Goal: Transaction & Acquisition: Purchase product/service

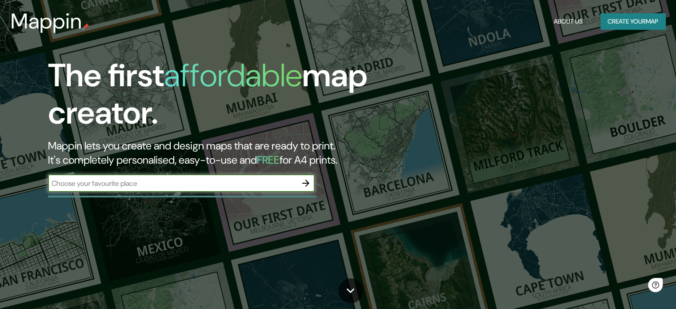
click at [140, 184] on input "text" at bounding box center [172, 183] width 249 height 10
type input "[PERSON_NAME] cuernavaca"
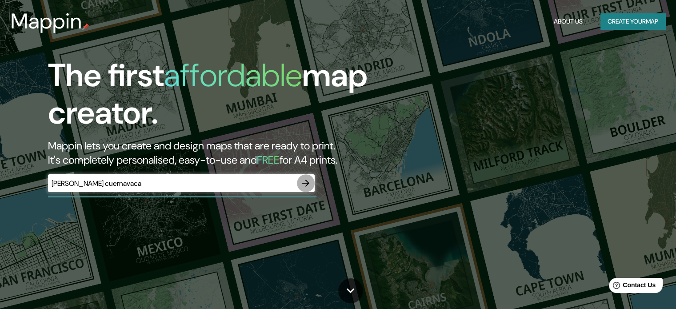
click at [309, 185] on icon "button" at bounding box center [306, 183] width 11 height 11
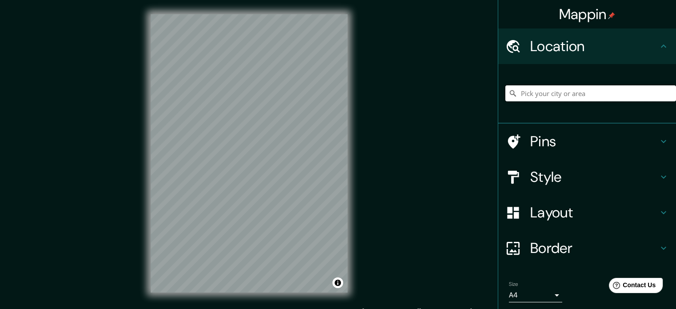
click at [620, 87] on input "Pick your city or area" at bounding box center [591, 93] width 171 height 16
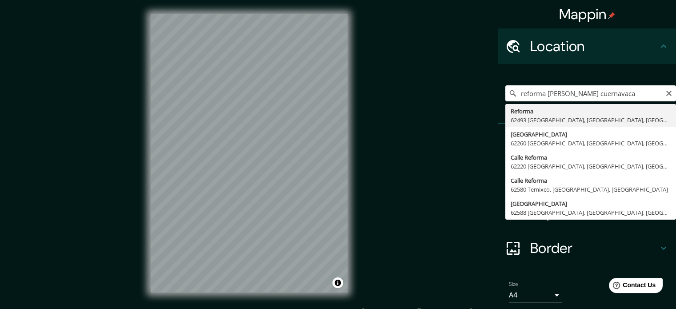
type input "Reforma, 62493 [GEOGRAPHIC_DATA], [GEOGRAPHIC_DATA], [GEOGRAPHIC_DATA]"
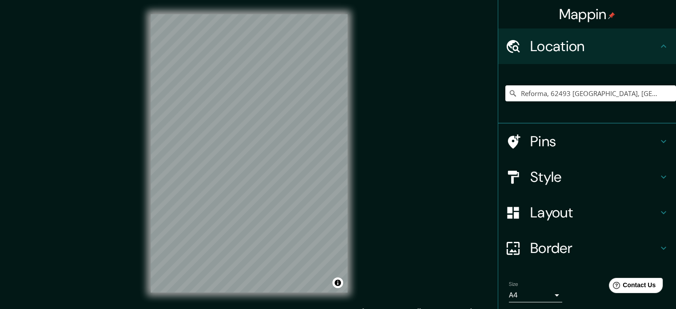
click at [141, 233] on div "© Mapbox © OpenStreetMap Improve this map" at bounding box center [248, 153] width 225 height 307
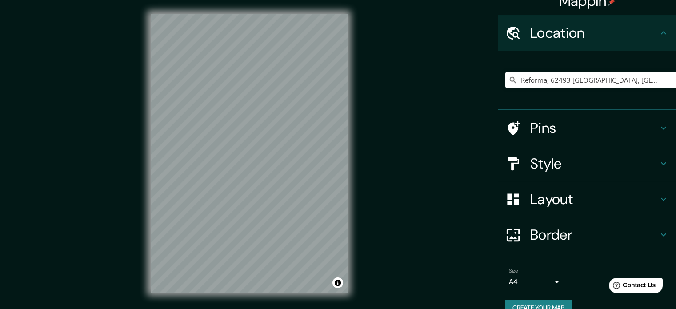
scroll to position [30, 0]
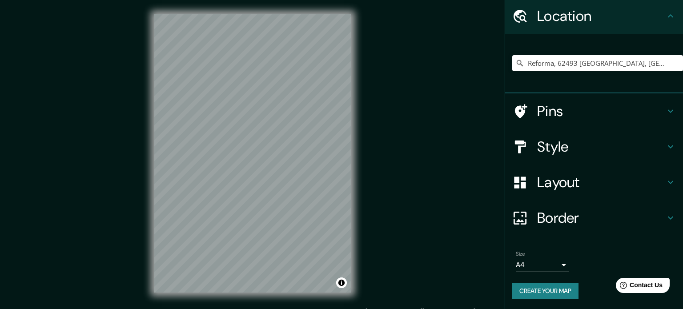
click at [531, 266] on body "Mappin Location [GEOGRAPHIC_DATA], 62493 [GEOGRAPHIC_DATA], [GEOGRAPHIC_DATA], …" at bounding box center [341, 154] width 683 height 309
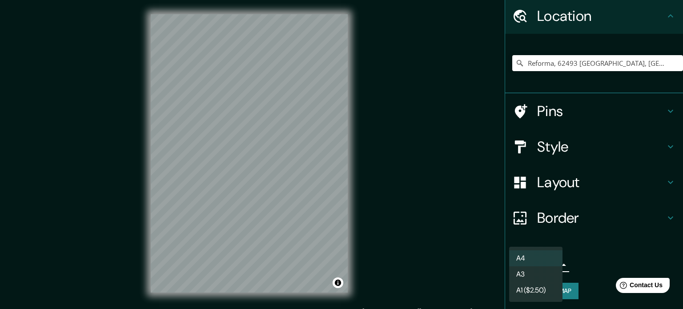
click at [538, 272] on li "A3" at bounding box center [535, 274] width 53 height 16
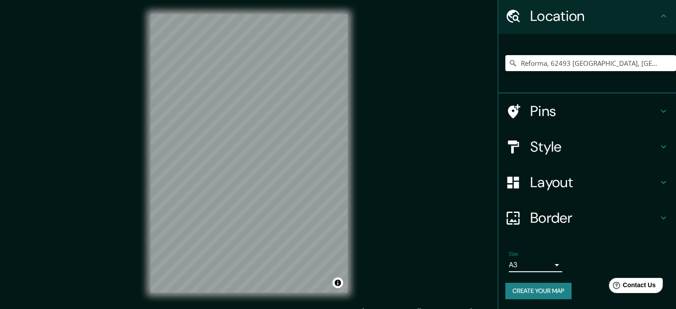
click at [534, 265] on body "Mappin Location [GEOGRAPHIC_DATA], 62493 [GEOGRAPHIC_DATA], [GEOGRAPHIC_DATA], …" at bounding box center [338, 154] width 676 height 309
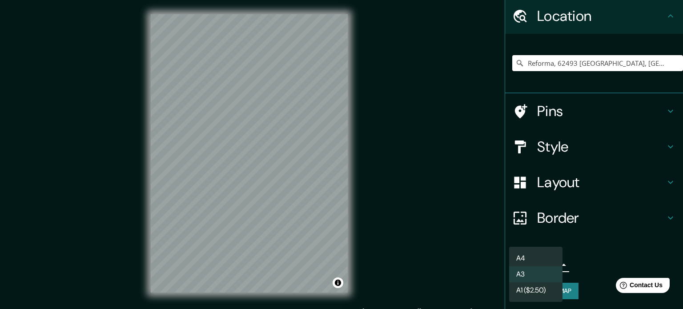
click at [540, 262] on li "A4" at bounding box center [535, 258] width 53 height 16
type input "single"
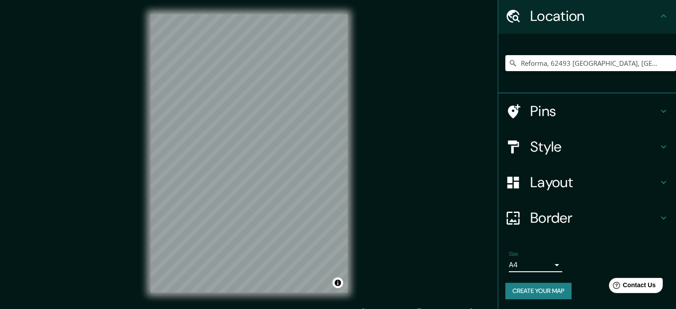
click at [551, 144] on h4 "Style" at bounding box center [594, 147] width 128 height 18
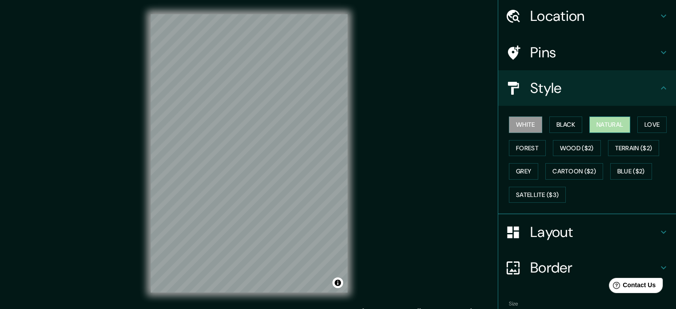
click at [612, 124] on button "Natural" at bounding box center [610, 124] width 41 height 16
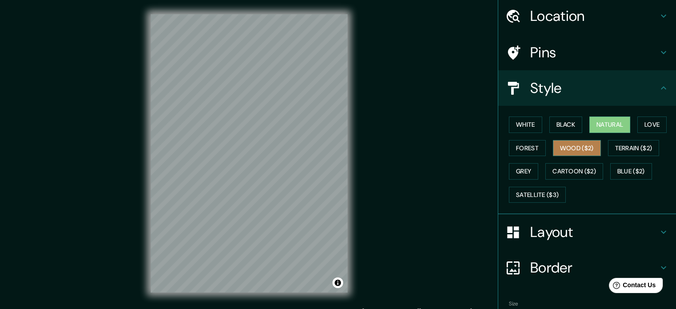
click at [566, 150] on button "Wood ($2)" at bounding box center [577, 148] width 48 height 16
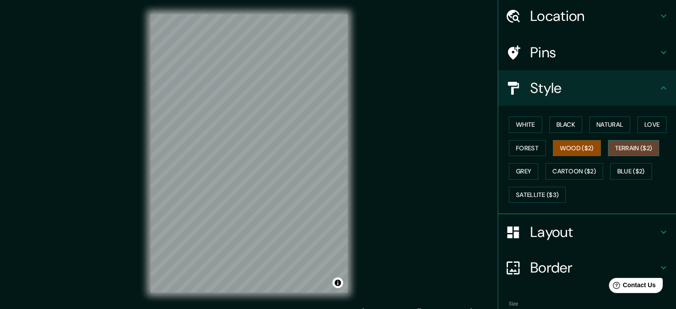
click at [624, 147] on button "Terrain ($2)" at bounding box center [634, 148] width 52 height 16
click at [571, 165] on button "Cartoon ($2)" at bounding box center [575, 171] width 58 height 16
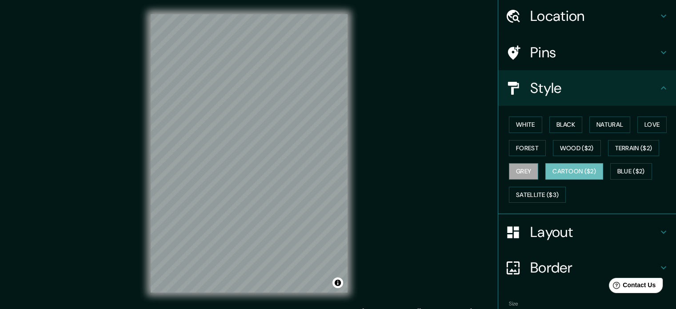
click at [512, 165] on button "Grey" at bounding box center [523, 171] width 29 height 16
click at [623, 174] on button "Blue ($2)" at bounding box center [631, 171] width 42 height 16
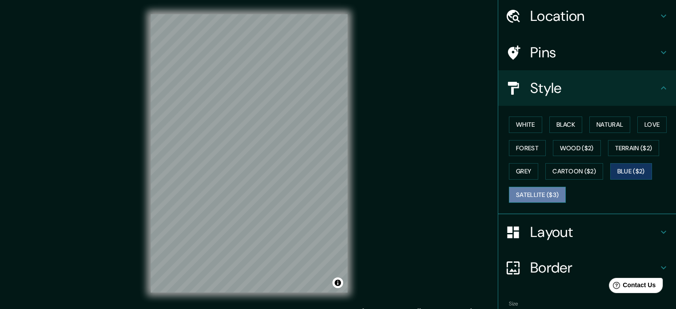
click at [543, 192] on button "Satellite ($3)" at bounding box center [537, 195] width 57 height 16
click at [565, 15] on h4 "Location" at bounding box center [594, 16] width 128 height 18
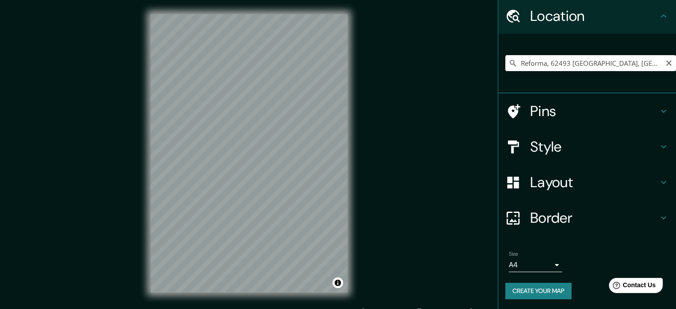
click at [548, 63] on input "Reforma, 62493 [GEOGRAPHIC_DATA], [GEOGRAPHIC_DATA], [GEOGRAPHIC_DATA]" at bounding box center [591, 63] width 171 height 16
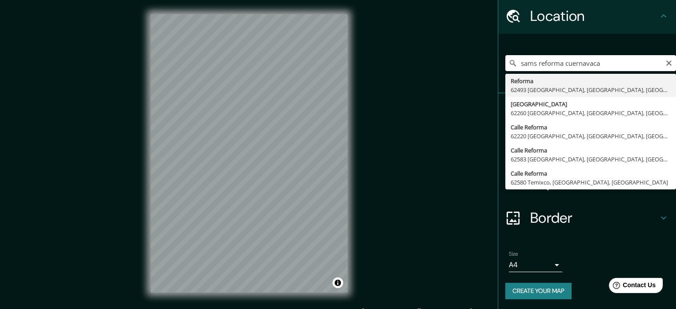
type input "Reforma, 62493 [GEOGRAPHIC_DATA], [GEOGRAPHIC_DATA], [GEOGRAPHIC_DATA]"
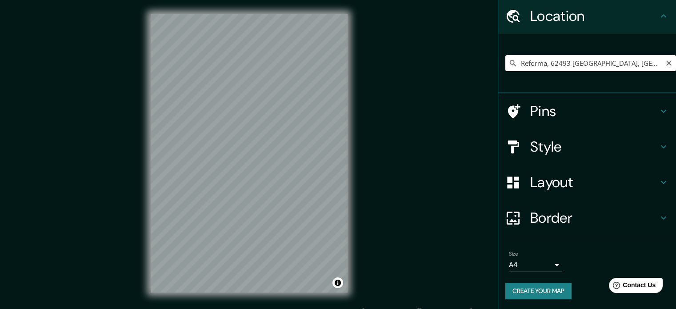
click at [528, 64] on input "Reforma, 62493 [GEOGRAPHIC_DATA], [GEOGRAPHIC_DATA], [GEOGRAPHIC_DATA]" at bounding box center [591, 63] width 171 height 16
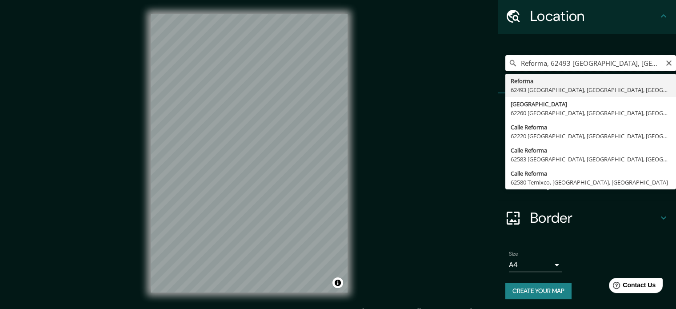
click at [528, 64] on input "Reforma, 62493 [GEOGRAPHIC_DATA], [GEOGRAPHIC_DATA], [GEOGRAPHIC_DATA]" at bounding box center [591, 63] width 171 height 16
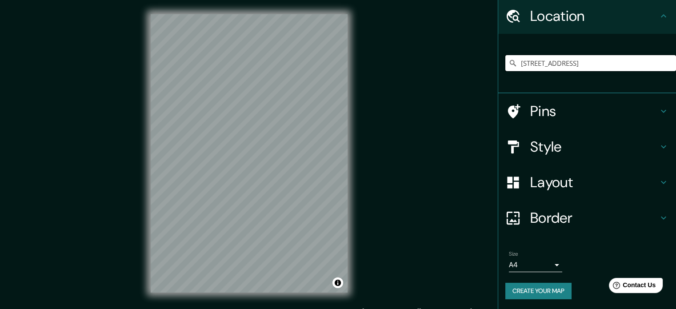
scroll to position [0, 0]
click at [614, 64] on input "[STREET_ADDRESS]" at bounding box center [591, 63] width 171 height 16
drag, startPoint x: 580, startPoint y: 60, endPoint x: 682, endPoint y: 68, distance: 103.1
click at [676, 68] on html "Mappin Location [STREET_ADDRESS] Pins Style Layout Border Choose a border. Hint…" at bounding box center [338, 154] width 676 height 309
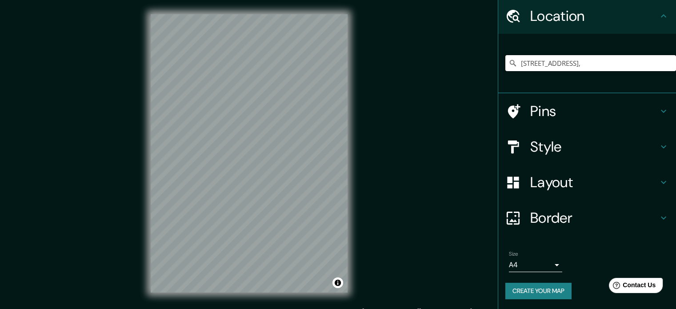
scroll to position [0, 0]
click at [556, 115] on h4 "Pins" at bounding box center [594, 111] width 128 height 18
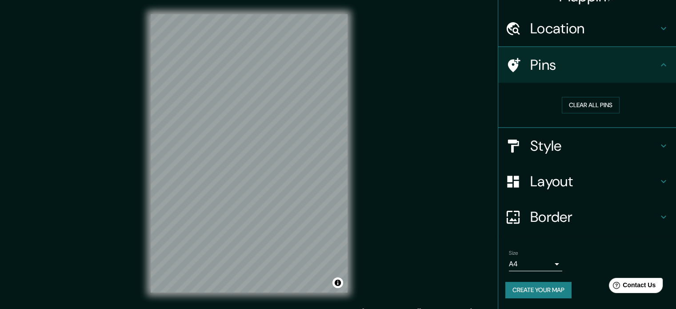
scroll to position [17, 0]
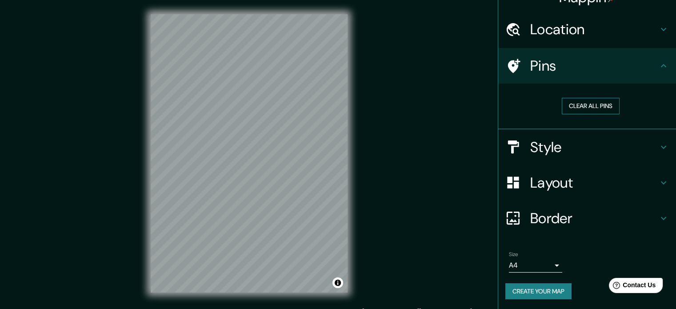
click at [599, 108] on button "Clear all pins" at bounding box center [591, 106] width 58 height 16
click at [569, 144] on h4 "Style" at bounding box center [594, 147] width 128 height 18
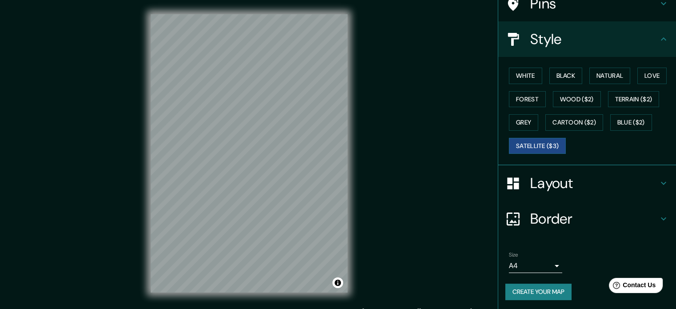
click at [583, 185] on h4 "Layout" at bounding box center [594, 183] width 128 height 18
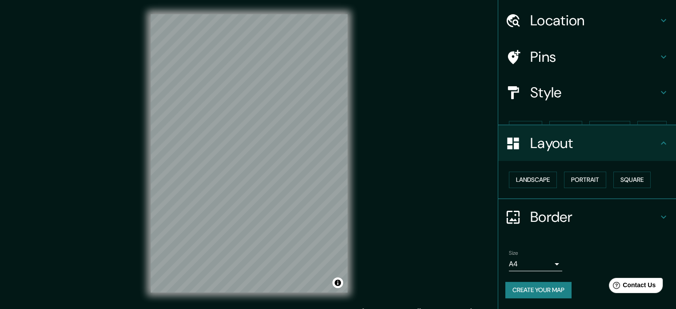
scroll to position [10, 0]
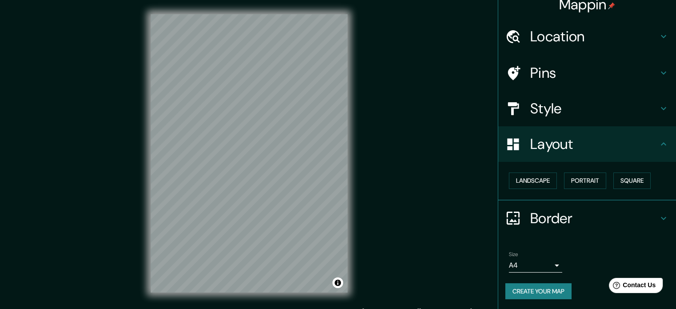
click at [557, 229] on div "Border" at bounding box center [587, 219] width 178 height 36
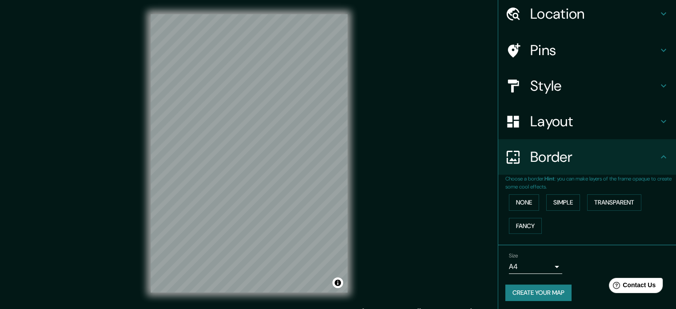
scroll to position [34, 0]
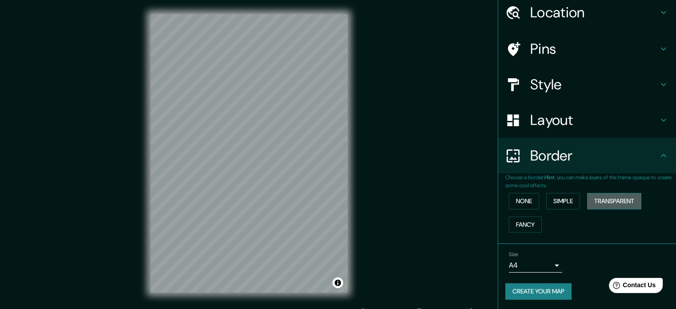
click at [589, 198] on button "Transparent" at bounding box center [614, 201] width 54 height 16
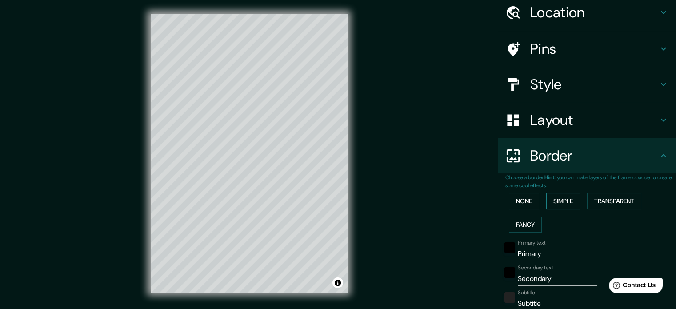
click at [560, 203] on button "Simple" at bounding box center [563, 201] width 34 height 16
click at [525, 201] on button "None" at bounding box center [524, 201] width 30 height 16
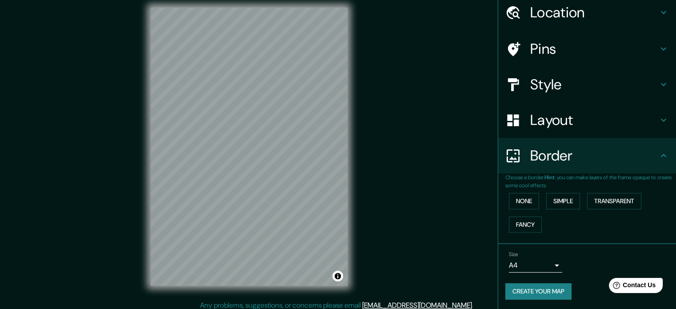
scroll to position [0, 0]
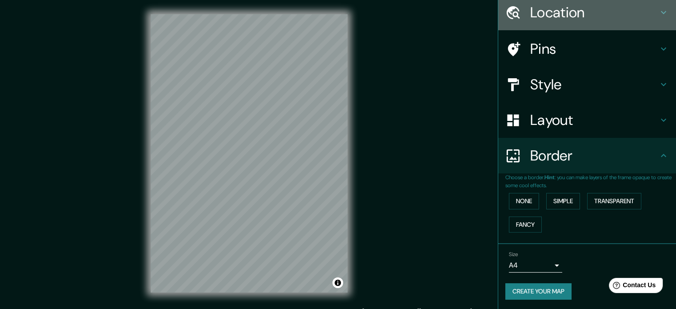
click at [532, 7] on h4 "Location" at bounding box center [594, 13] width 128 height 18
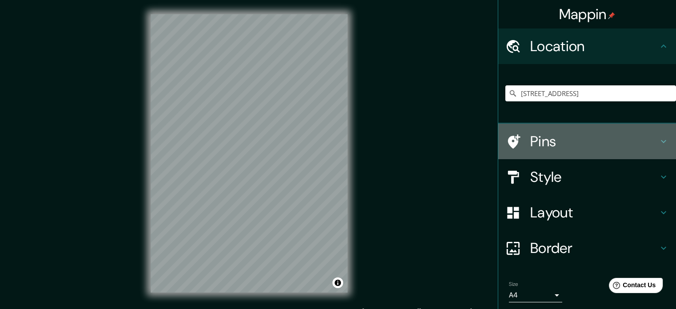
click at [562, 134] on h4 "Pins" at bounding box center [594, 141] width 128 height 18
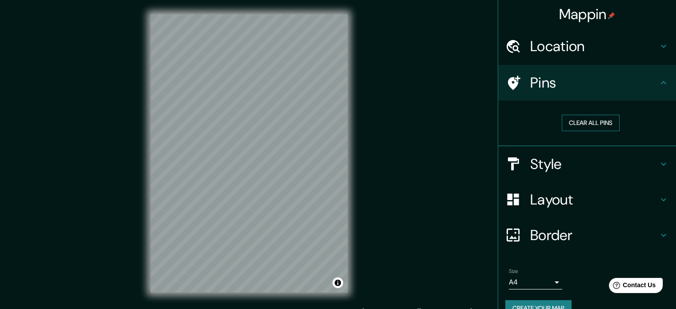
click at [563, 120] on button "Clear all pins" at bounding box center [591, 123] width 58 height 16
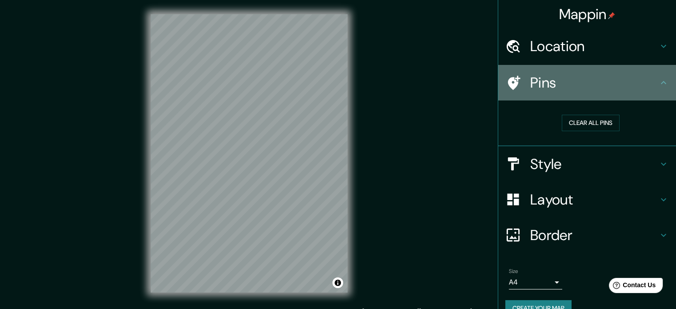
click at [530, 80] on h4 "Pins" at bounding box center [594, 83] width 128 height 18
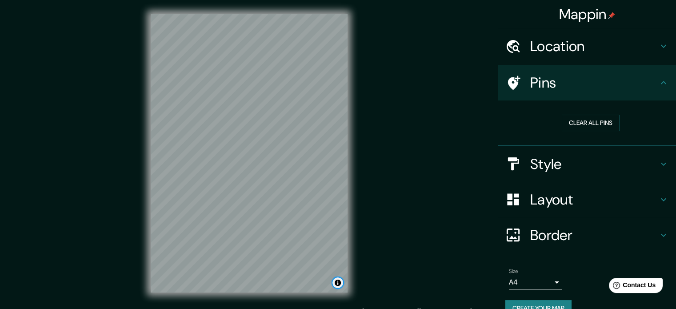
click at [336, 282] on button "Toggle attribution" at bounding box center [338, 282] width 11 height 11
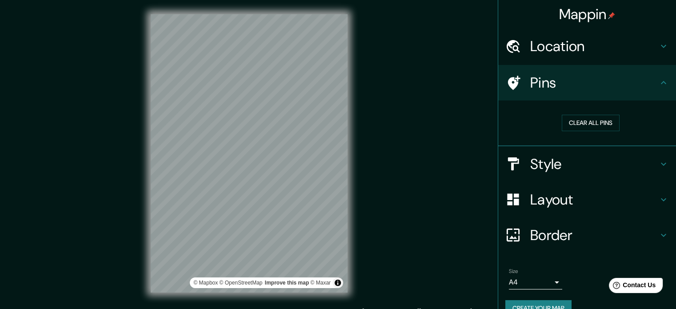
click at [545, 49] on h4 "Location" at bounding box center [594, 46] width 128 height 18
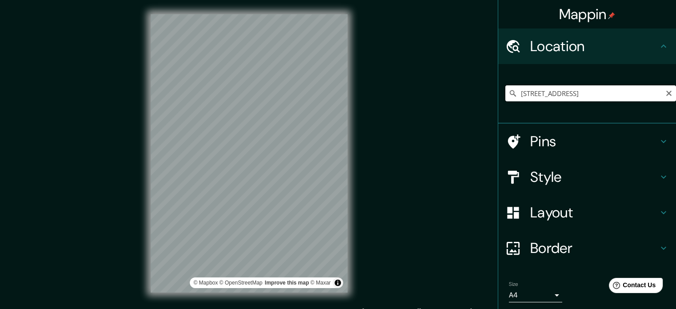
click at [558, 100] on input "[STREET_ADDRESS]" at bounding box center [591, 93] width 171 height 16
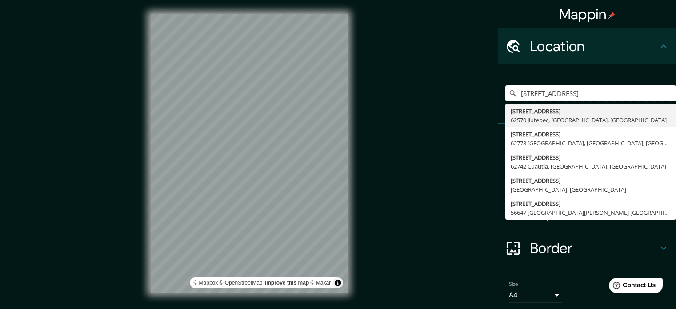
scroll to position [0, 26]
drag, startPoint x: 580, startPoint y: 94, endPoint x: 682, endPoint y: 116, distance: 105.0
click at [676, 116] on html "Mappin Location [GEOGRAPHIC_DATA][PERSON_NAME][PERSON_NAME][PERSON_NAME][PERSON…" at bounding box center [338, 154] width 676 height 309
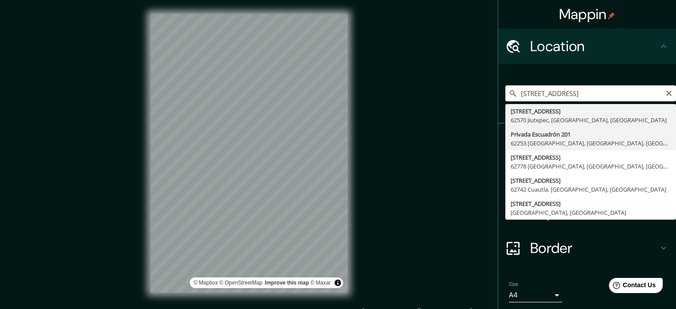
type input "Privada Escuadrón 201, 62253 [GEOGRAPHIC_DATA], [GEOGRAPHIC_DATA], [GEOGRAPHIC_…"
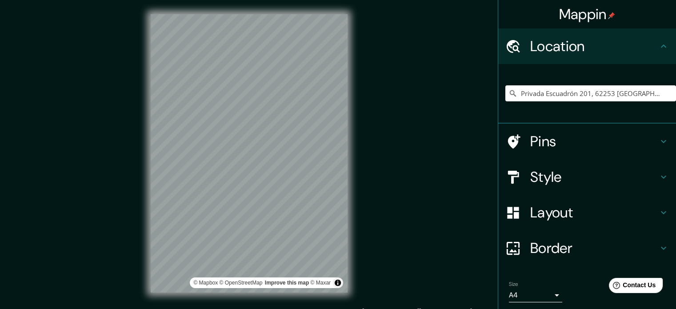
click at [590, 141] on h4 "Pins" at bounding box center [594, 141] width 128 height 18
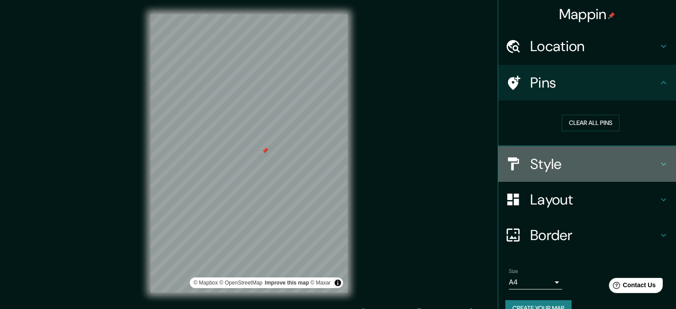
click at [619, 153] on div "Style" at bounding box center [587, 164] width 178 height 36
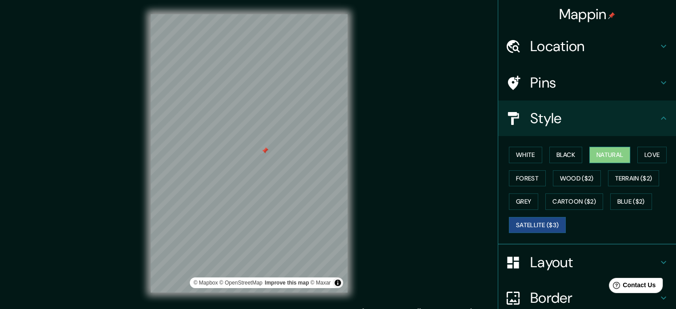
click at [597, 154] on button "Natural" at bounding box center [610, 155] width 41 height 16
click at [567, 151] on button "Black" at bounding box center [566, 155] width 33 height 16
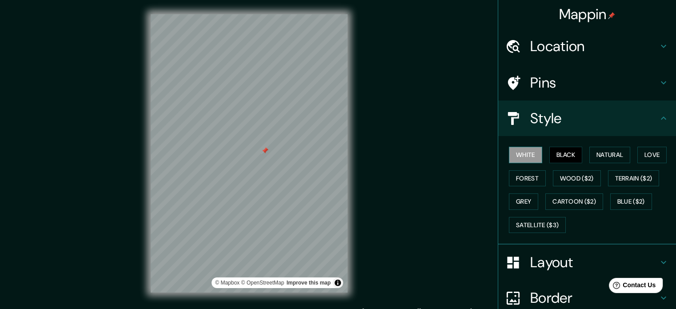
click at [521, 157] on button "White" at bounding box center [525, 155] width 33 height 16
click at [633, 176] on button "Terrain ($2)" at bounding box center [634, 178] width 52 height 16
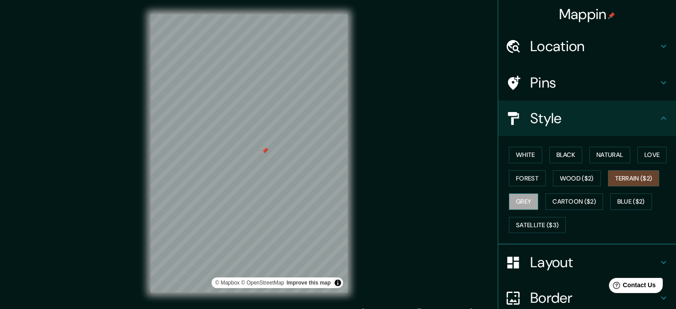
click at [509, 201] on button "Grey" at bounding box center [523, 201] width 29 height 16
click at [513, 181] on button "Forest" at bounding box center [527, 178] width 37 height 16
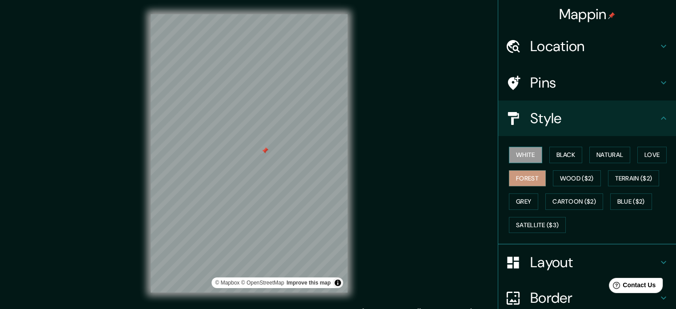
click at [523, 152] on button "White" at bounding box center [525, 155] width 33 height 16
click at [520, 169] on div "White Black Natural Love Forest Wood ($2) Terrain ($2) Grey Cartoon ($2) Blue (…" at bounding box center [591, 189] width 171 height 93
click at [519, 175] on button "Forest" at bounding box center [527, 178] width 37 height 16
click at [518, 153] on button "White" at bounding box center [525, 155] width 33 height 16
click at [567, 151] on button "Black" at bounding box center [566, 155] width 33 height 16
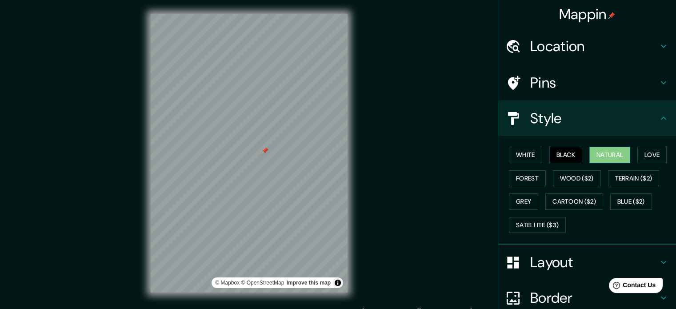
click at [596, 154] on button "Natural" at bounding box center [610, 155] width 41 height 16
click at [638, 154] on button "Love" at bounding box center [652, 155] width 29 height 16
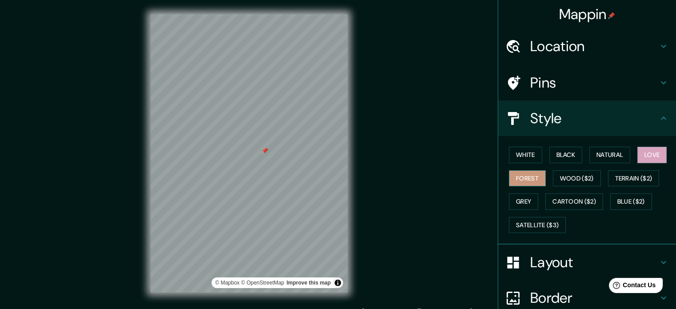
click at [511, 175] on button "Forest" at bounding box center [527, 178] width 37 height 16
click at [532, 197] on button "Grey" at bounding box center [523, 201] width 29 height 16
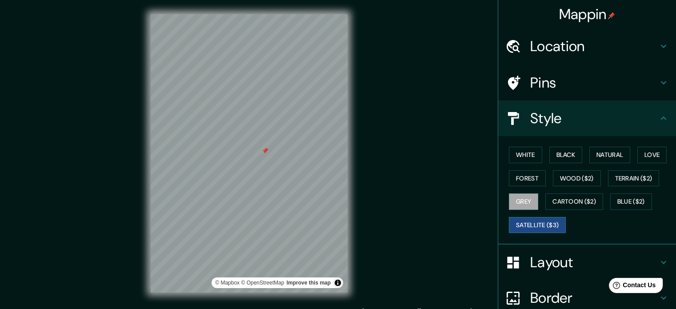
click at [538, 218] on button "Satellite ($3)" at bounding box center [537, 225] width 57 height 16
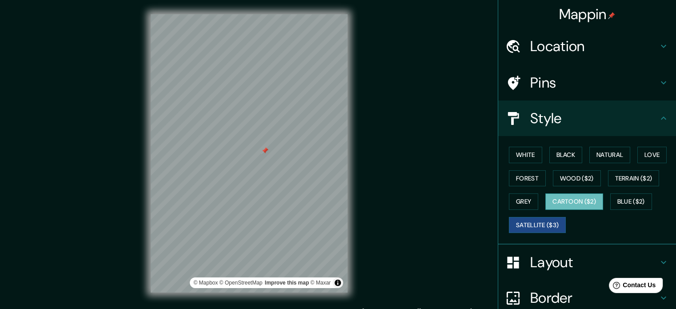
click at [565, 197] on button "Cartoon ($2)" at bounding box center [575, 201] width 58 height 16
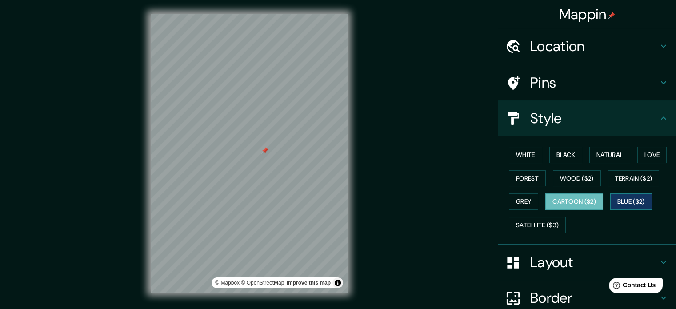
click at [622, 200] on button "Blue ($2)" at bounding box center [631, 201] width 42 height 16
